Goal: Task Accomplishment & Management: Use online tool/utility

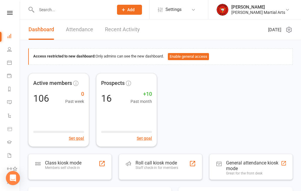
click at [84, 163] on div "Class kiosk mode Members self check-in" at bounding box center [70, 167] width 84 height 26
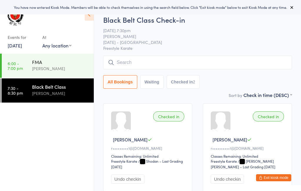
click at [168, 62] on input "search" at bounding box center [197, 63] width 189 height 14
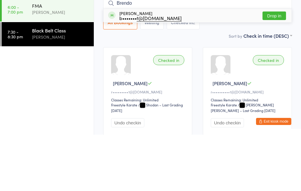
type input "Brendo"
click at [133, 72] on div "b••••••• t@[DOMAIN_NAME]" at bounding box center [150, 74] width 62 height 5
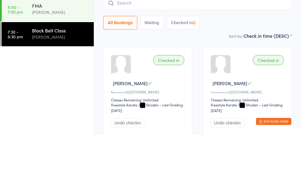
click at [150, 53] on input "search" at bounding box center [197, 60] width 189 height 14
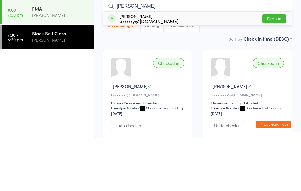
type input "[PERSON_NAME]"
click at [131, 72] on div "a••••• y@[DOMAIN_NAME]" at bounding box center [148, 74] width 59 height 5
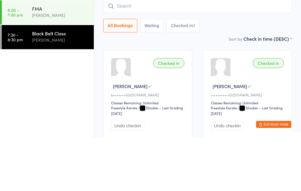
click at [145, 53] on input "search" at bounding box center [197, 60] width 189 height 14
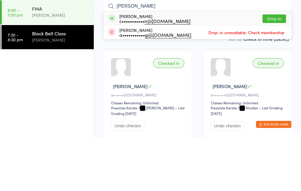
type input "[PERSON_NAME]"
click at [132, 67] on div "[PERSON_NAME] c••••••••••• n@[DOMAIN_NAME]" at bounding box center [154, 71] width 71 height 9
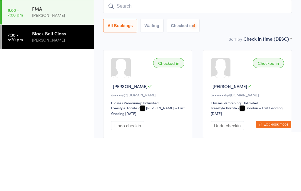
click at [142, 53] on input "search" at bounding box center [197, 60] width 189 height 14
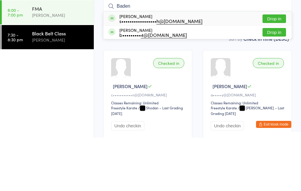
type input "Baden"
click at [139, 72] on div "s••••••••••••••••• h@[DOMAIN_NAME]" at bounding box center [160, 74] width 83 height 5
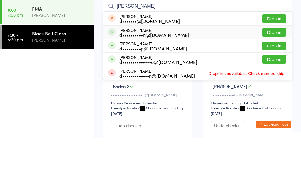
type input "[PERSON_NAME]"
click at [133, 81] on div "[PERSON_NAME] d•••••••••• n@[DOMAIN_NAME]" at bounding box center [154, 85] width 70 height 9
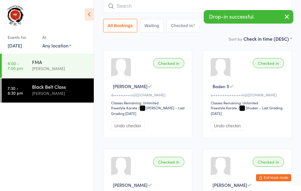
click at [155, 11] on input "search" at bounding box center [197, 6] width 189 height 14
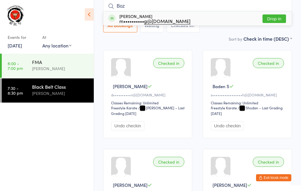
type input "Boz"
click at [135, 20] on div "m•••••••••• g@[DOMAIN_NAME]" at bounding box center [154, 21] width 71 height 5
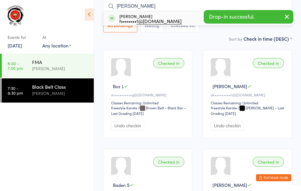
type input "[PERSON_NAME]"
click at [133, 20] on div "h••••••• 1@[DOMAIN_NAME]" at bounding box center [150, 21] width 62 height 5
